Goal: Task Accomplishment & Management: Complete application form

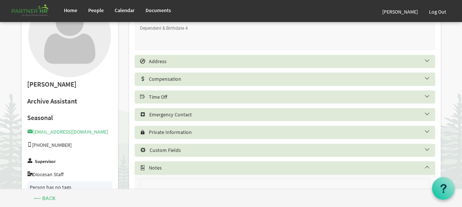
scroll to position [406, 0]
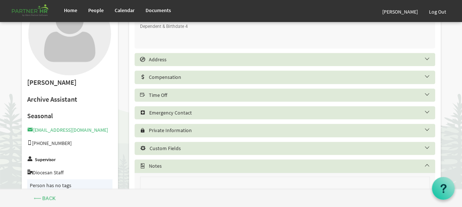
click at [176, 94] on h5 "Time Off" at bounding box center [290, 95] width 301 height 6
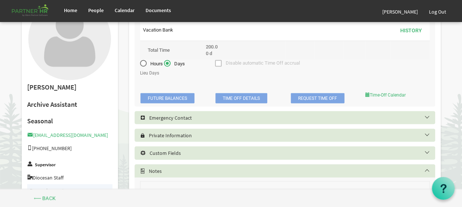
scroll to position [607, 0]
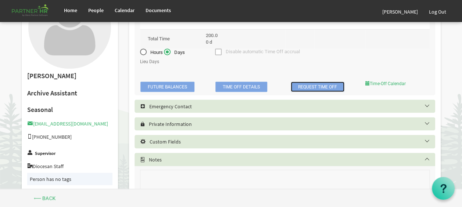
click at [308, 85] on link "Request Time Off" at bounding box center [318, 87] width 54 height 10
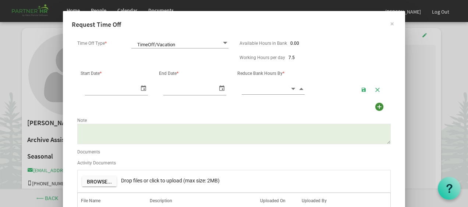
scroll to position [0, 8]
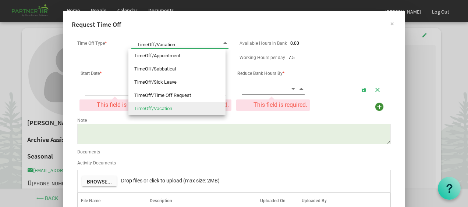
click at [163, 42] on span "TimeOff/Vacation TimeOff/Vacation" at bounding box center [179, 43] width 97 height 10
click at [160, 57] on li "TimeOff/Appointment" at bounding box center [176, 55] width 97 height 13
type input "TimeOff/Appointment"
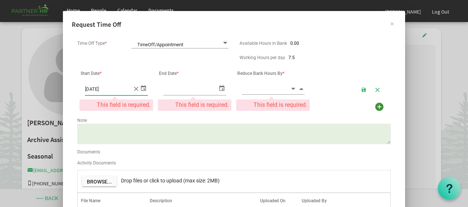
click at [132, 88] on span "10/14/2025" at bounding box center [116, 89] width 63 height 12
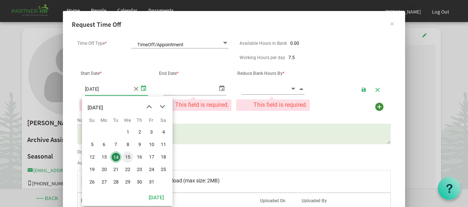
click at [126, 159] on span "15" at bounding box center [127, 157] width 11 height 11
type input "[DATE]"
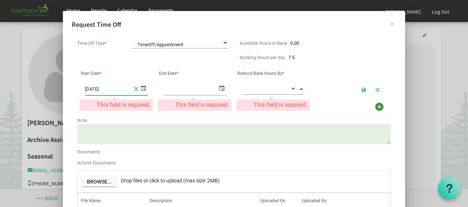
type input "[DATE]"
click at [217, 90] on span "select" at bounding box center [221, 88] width 9 height 11
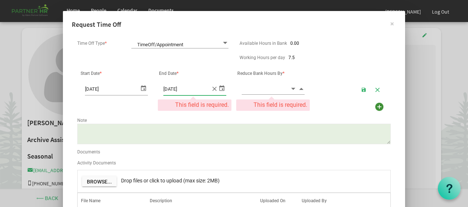
click at [279, 89] on input at bounding box center [266, 88] width 48 height 11
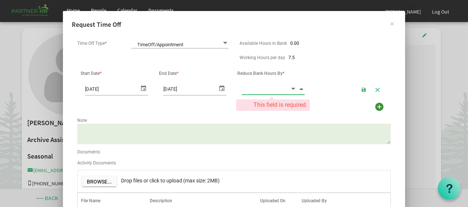
click at [290, 90] on span "Decrement value" at bounding box center [293, 89] width 7 height 8
click at [300, 88] on span "Increment value" at bounding box center [301, 89] width 7 height 8
type input "1"
type input "."
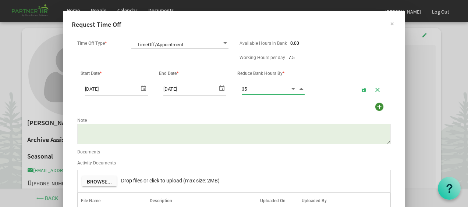
type input "3"
type input "0.50"
click at [278, 142] on textarea "Note" at bounding box center [233, 134] width 313 height 21
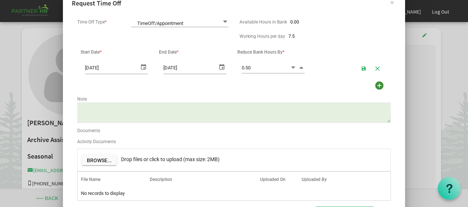
scroll to position [22, 0]
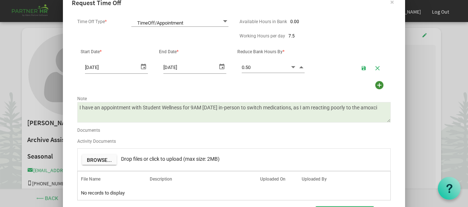
click at [377, 108] on textarea "I have an appointment with Student Wellness for 9AM tomorrow in-person to switc…" at bounding box center [233, 112] width 313 height 21
click at [383, 109] on textarea "I have an appointment with Student Wellness for 9AM tomorrow in-person to switc…" at bounding box center [233, 112] width 313 height 21
click at [98, 118] on textarea "I have an appointment with Student Wellness for 9AM tomorrow in-person to switc…" at bounding box center [233, 112] width 313 height 21
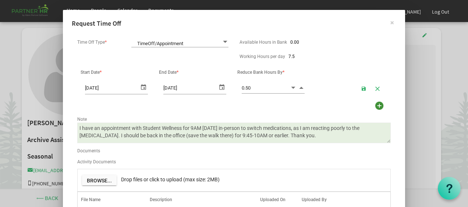
scroll to position [1, 0]
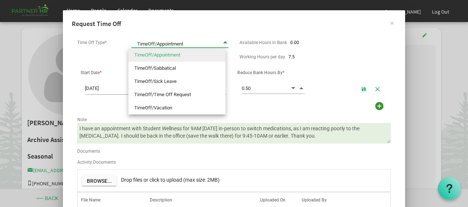
click at [204, 42] on span "TimeOff/Appointment TimeOff/Appointment" at bounding box center [179, 42] width 97 height 10
click at [203, 51] on li "TimeOff/Appointment" at bounding box center [176, 55] width 97 height 13
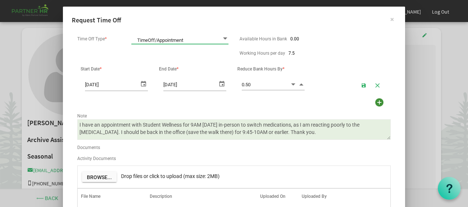
scroll to position [4, 0]
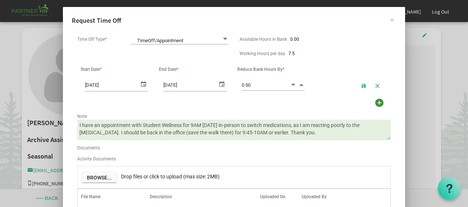
drag, startPoint x: 200, startPoint y: 124, endPoint x: 193, endPoint y: 134, distance: 12.6
click at [193, 134] on textarea "I have an appointment with Student Wellness for 9AM tomorrow in-person to switc…" at bounding box center [233, 130] width 313 height 21
drag, startPoint x: 222, startPoint y: 125, endPoint x: 100, endPoint y: 138, distance: 122.3
click at [100, 138] on textarea "I have an appointment with Student Wellness for 9AM tomorrow in-person to switc…" at bounding box center [233, 130] width 313 height 21
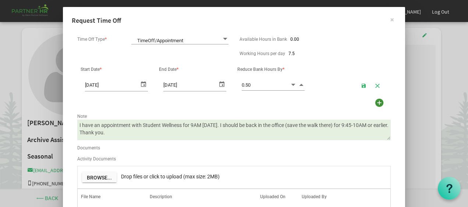
click at [140, 134] on textarea "I have an appointment with Student Wellness for 9AM tomorrow. I should be back …" at bounding box center [233, 130] width 313 height 21
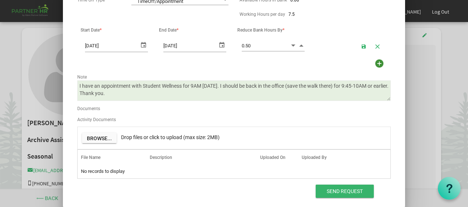
scroll to position [53, 0]
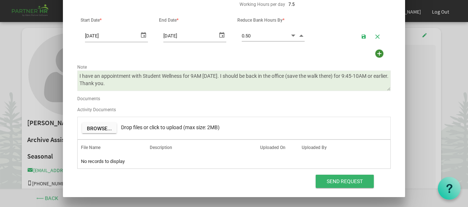
click at [77, 83] on textarea "I have an appointment with Student Wellness for 9AM tomorrow. I should be back …" at bounding box center [233, 81] width 313 height 21
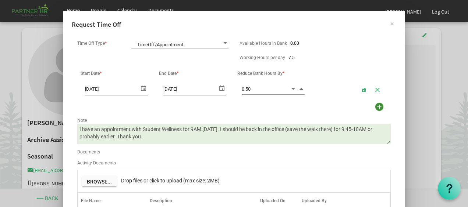
scroll to position [0, 0]
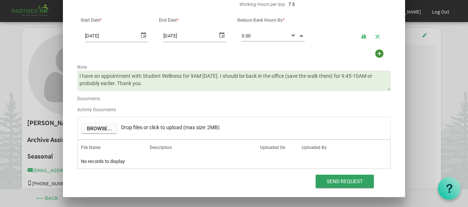
type textarea "I have an appointment with Student Wellness for 9AM tomorrow. I should be back …"
click at [345, 180] on input "Send Request" at bounding box center [344, 181] width 58 height 13
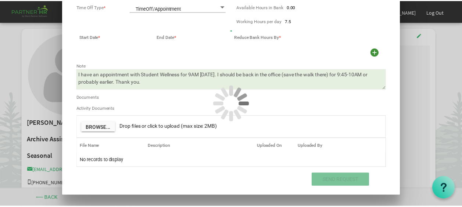
scroll to position [49, 0]
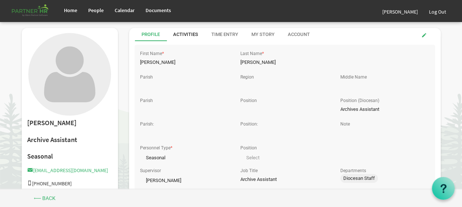
click at [185, 29] on div "Activities" at bounding box center [185, 34] width 25 height 13
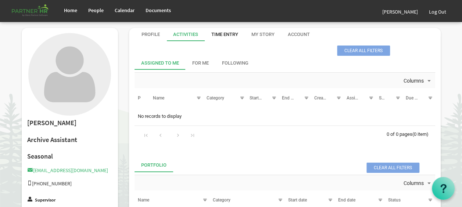
click at [231, 36] on div "Time Entry" at bounding box center [224, 34] width 27 height 7
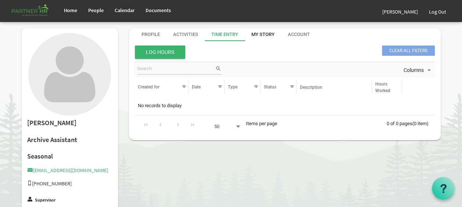
click at [263, 34] on div "My Story" at bounding box center [262, 34] width 23 height 7
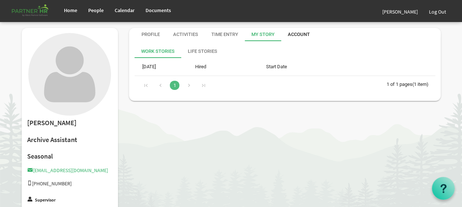
click at [292, 33] on div "Account" at bounding box center [299, 34] width 22 height 7
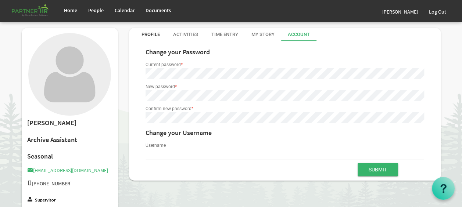
click at [148, 34] on div "Profile" at bounding box center [151, 34] width 18 height 7
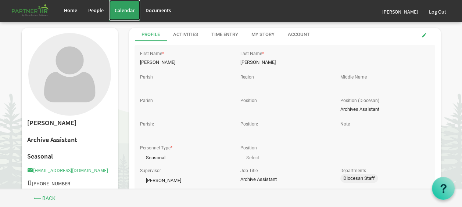
click at [124, 3] on link "Calendar" at bounding box center [124, 10] width 31 height 21
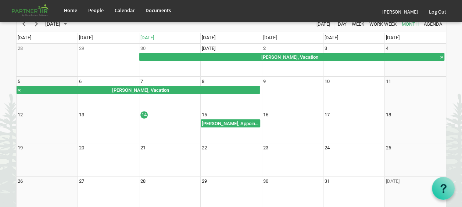
scroll to position [95, 0]
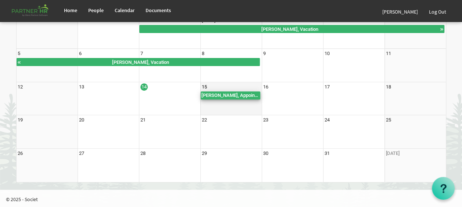
click at [235, 96] on div "Cristina Soares, Appointment" at bounding box center [231, 96] width 60 height 8
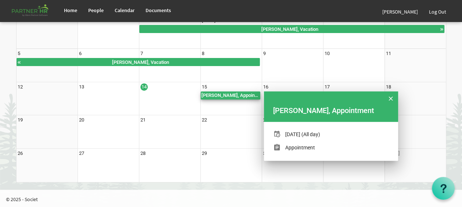
click at [309, 112] on div "Cristina Soares, Appointment" at bounding box center [331, 110] width 117 height 11
click at [392, 100] on span "of October 2025" at bounding box center [391, 99] width 4 height 10
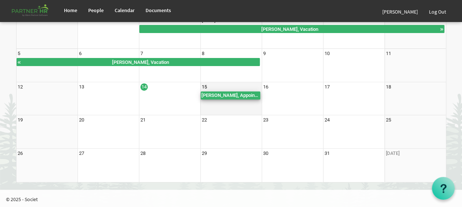
drag, startPoint x: 229, startPoint y: 96, endPoint x: 211, endPoint y: 96, distance: 18.0
click at [211, 96] on div "Cristina Soares, Appointment" at bounding box center [231, 96] width 60 height 8
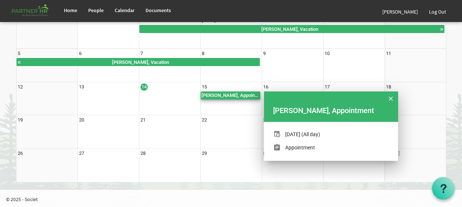
click at [306, 149] on div "Appointment" at bounding box center [300, 147] width 30 height 7
click at [393, 99] on button "of October 2025" at bounding box center [390, 98] width 11 height 11
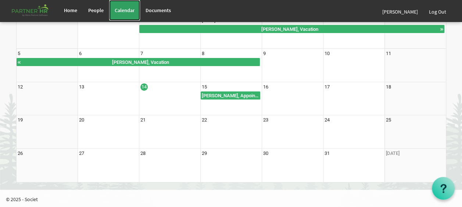
click at [115, 13] on span "Calendar" at bounding box center [125, 10] width 20 height 7
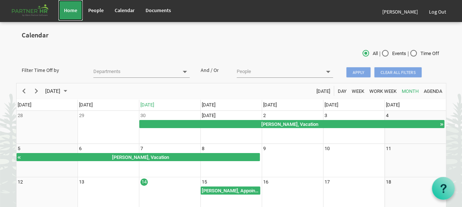
click at [72, 14] on link "Home" at bounding box center [70, 10] width 24 height 21
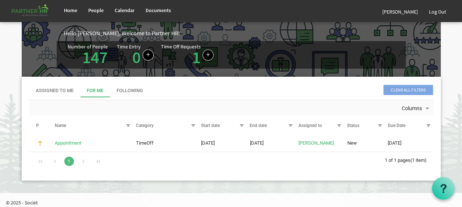
scroll to position [9, 0]
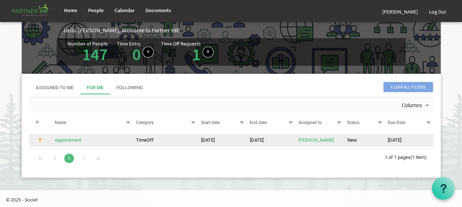
click at [275, 140] on td "[DATE]" at bounding box center [270, 140] width 49 height 12
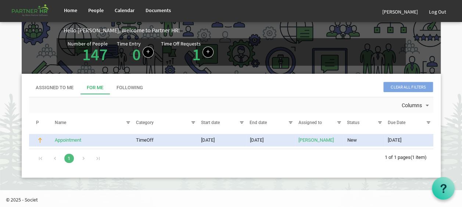
click at [88, 142] on td "Appointment" at bounding box center [91, 140] width 81 height 12
click at [71, 139] on link "Appointment" at bounding box center [68, 140] width 26 height 6
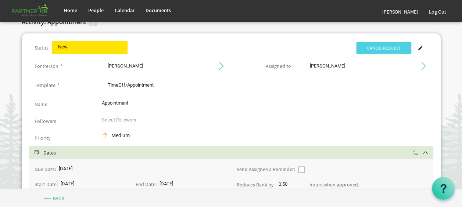
scroll to position [12, 0]
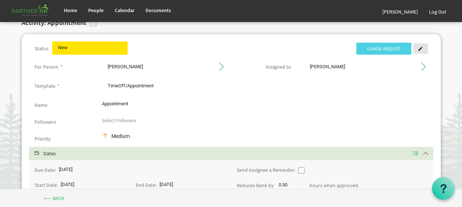
click at [421, 48] on span at bounding box center [420, 48] width 5 height 5
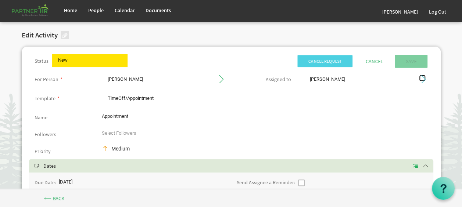
click at [421, 80] on span at bounding box center [422, 78] width 7 height 7
click at [117, 149] on div "Medium" at bounding box center [129, 149] width 55 height 8
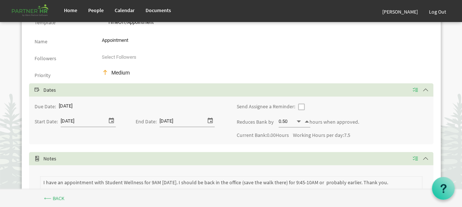
scroll to position [76, 0]
click at [108, 122] on span "select" at bounding box center [111, 121] width 9 height 10
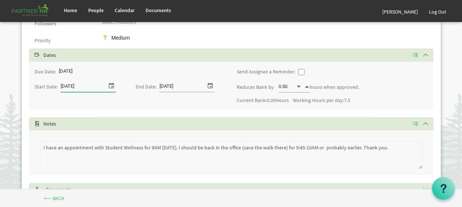
scroll to position [0, 0]
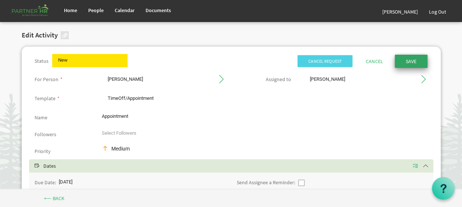
click at [411, 64] on input "Save" at bounding box center [411, 61] width 33 height 13
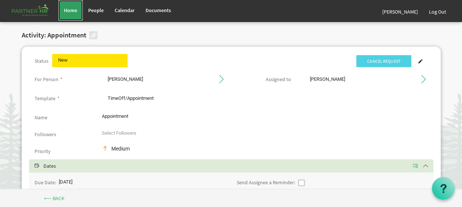
click at [76, 7] on span "Home" at bounding box center [70, 10] width 13 height 7
